Goal: Transaction & Acquisition: Purchase product/service

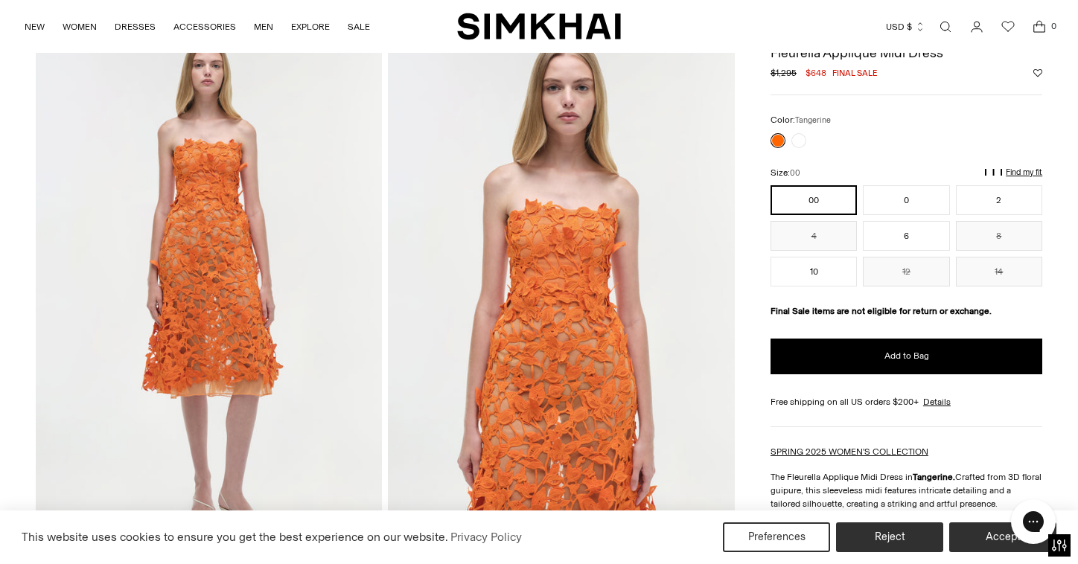
scroll to position [93, 0]
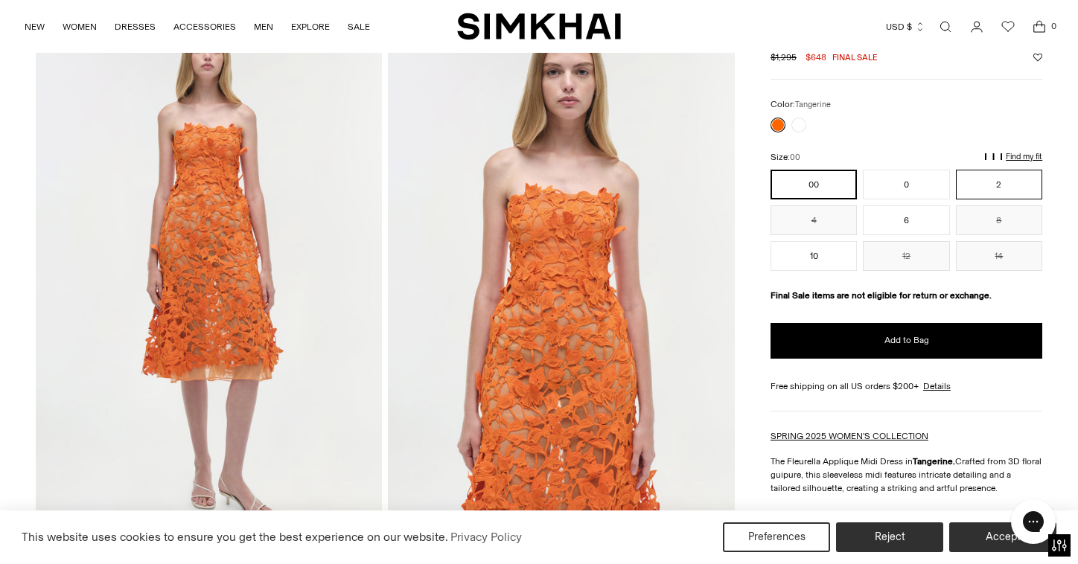
click at [986, 181] on button "2" at bounding box center [999, 185] width 86 height 30
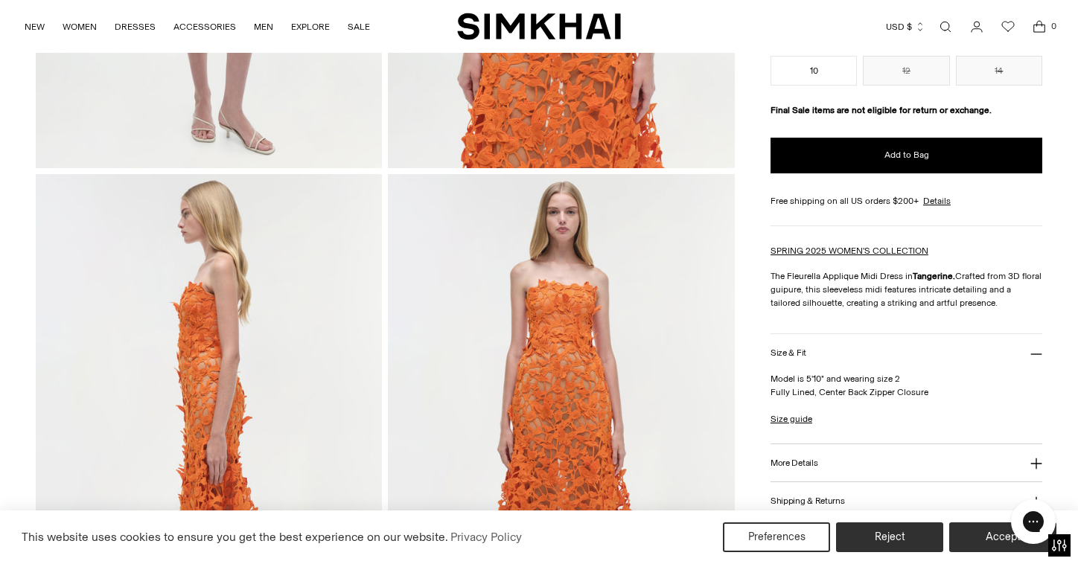
scroll to position [348, 0]
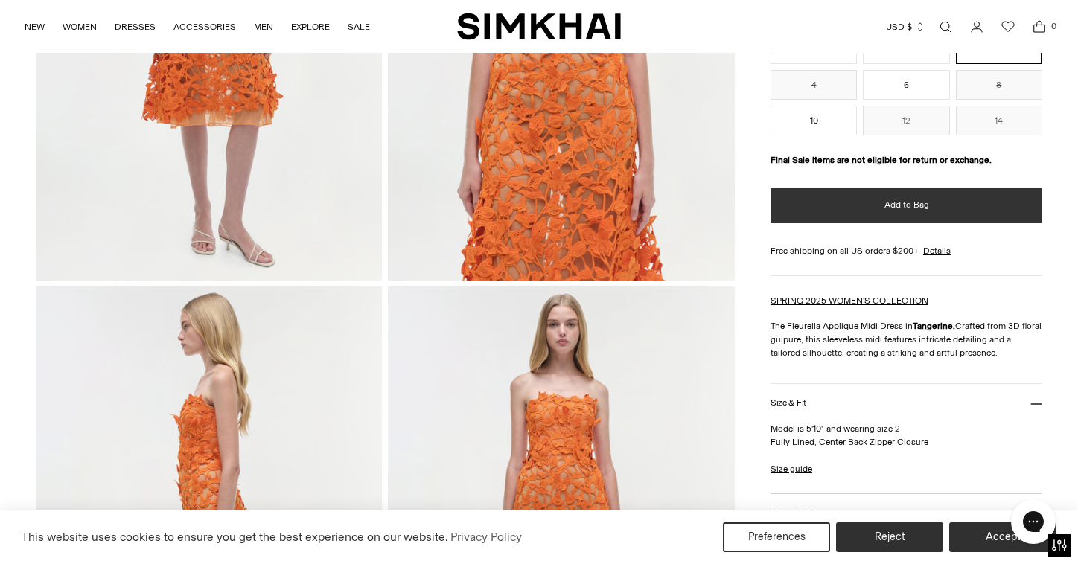
click at [865, 202] on button "Add to Bag" at bounding box center [906, 206] width 272 height 36
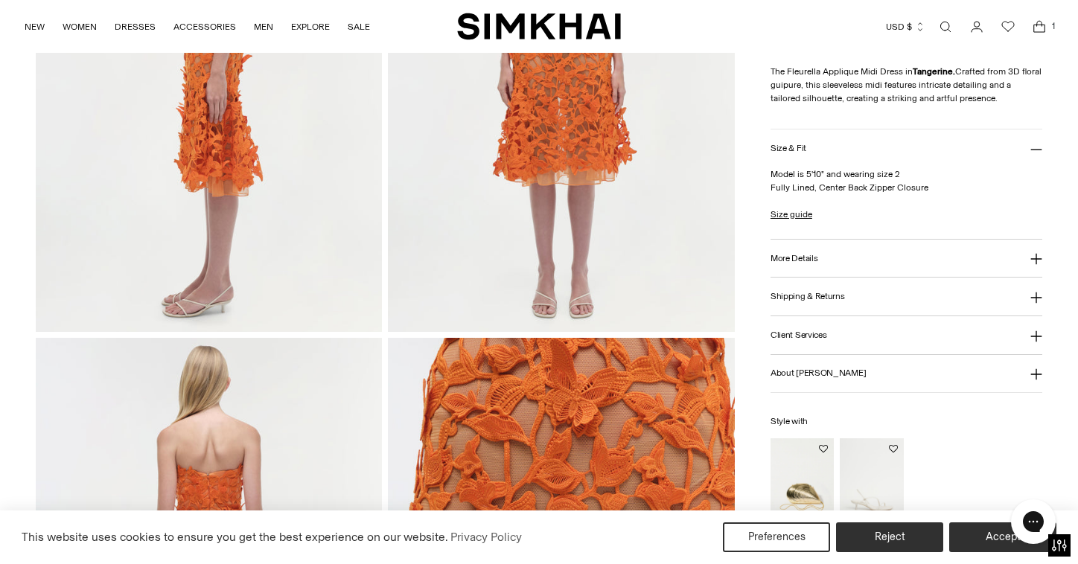
scroll to position [1030, 0]
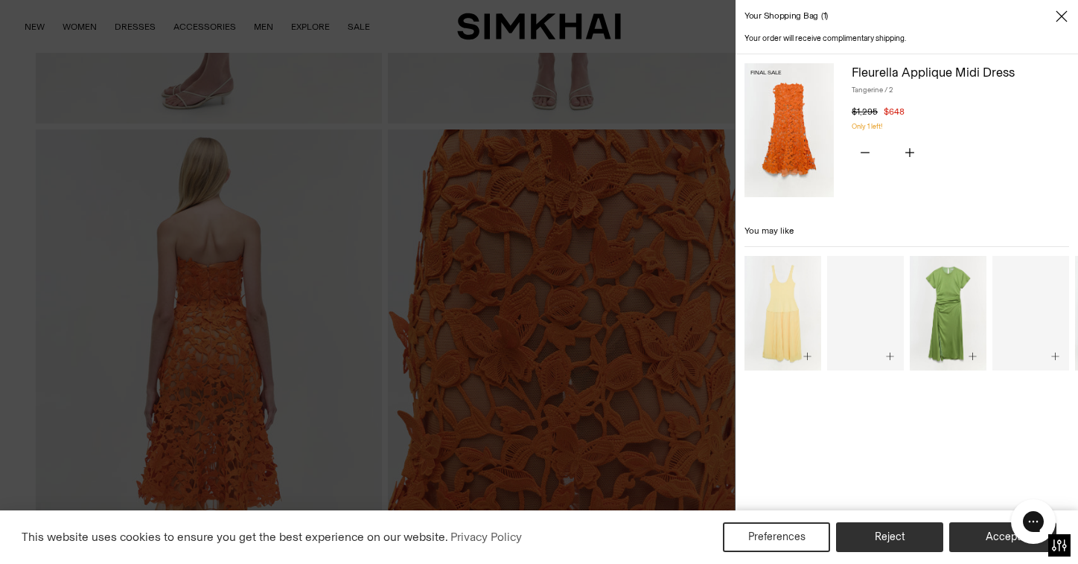
click at [599, 237] on div at bounding box center [539, 282] width 1078 height 564
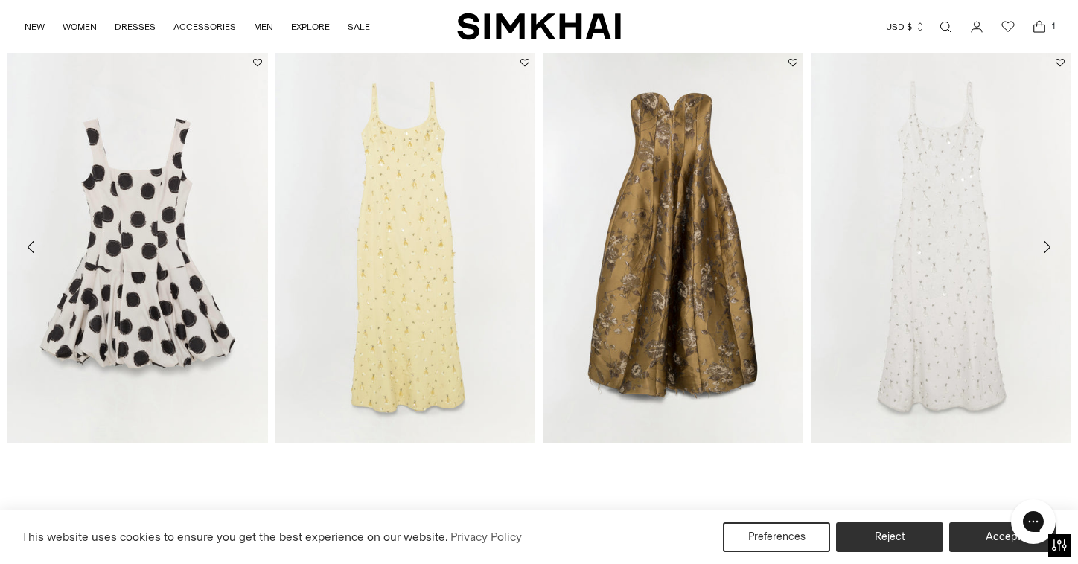
scroll to position [2260, 0]
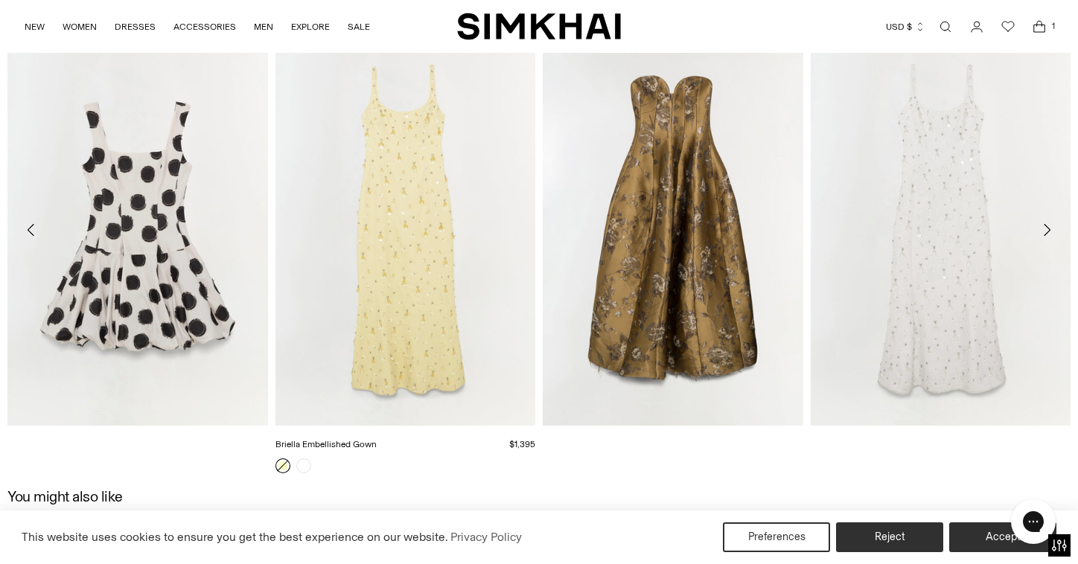
click at [0, 0] on img "Briella Embellished Gown" at bounding box center [0, 0] width 0 height 0
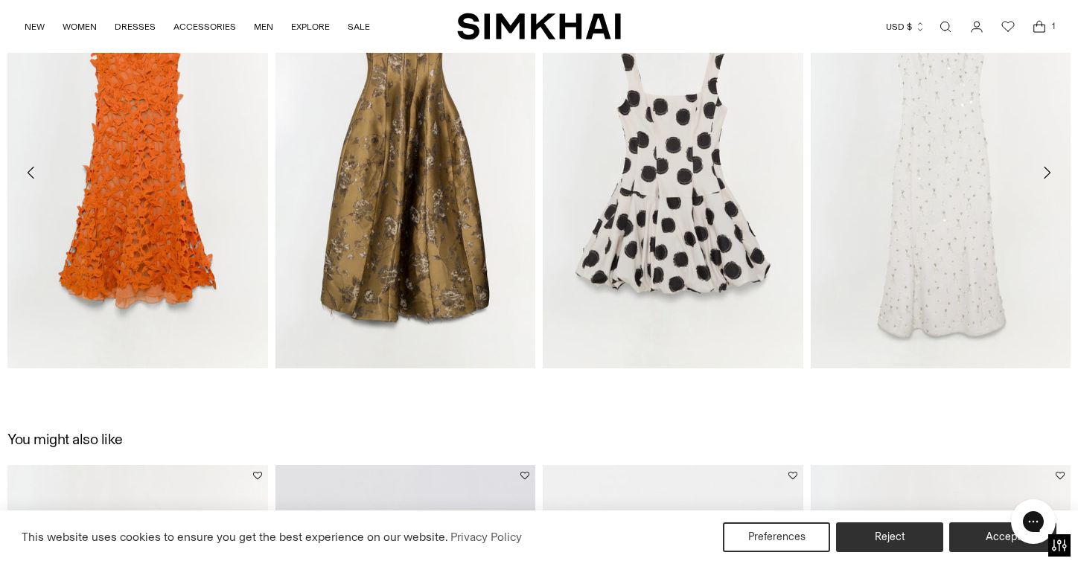
scroll to position [2253, 0]
